Goal: Information Seeking & Learning: Learn about a topic

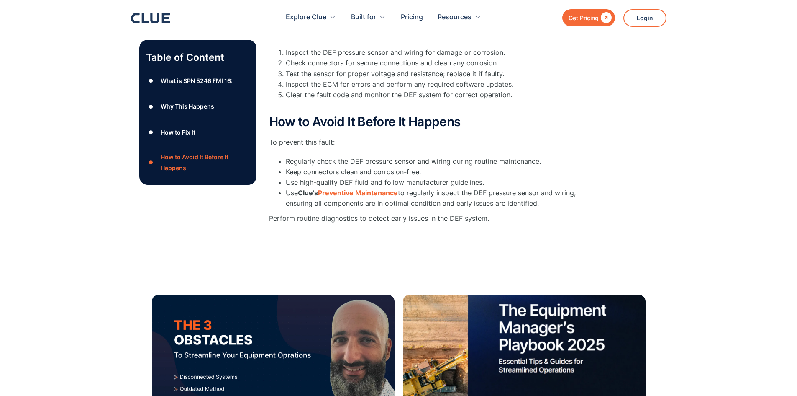
scroll to position [335, 0]
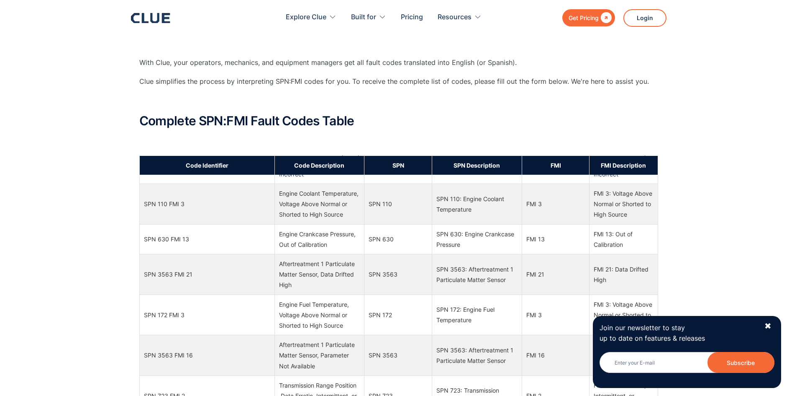
scroll to position [2595, 0]
